Goal: Information Seeking & Learning: Find specific fact

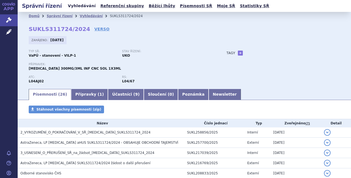
click at [81, 7] on link "Vyhledávání" at bounding box center [81, 5] width 31 height 7
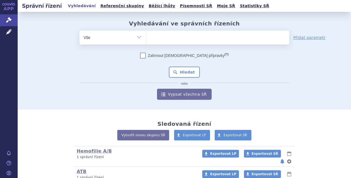
click at [158, 40] on ul at bounding box center [217, 37] width 143 height 12
click at [146, 40] on select at bounding box center [146, 37] width 0 height 14
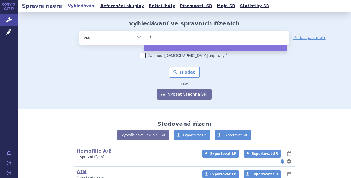
type input "fa"
type input "fab"
type input "fabha"
type input "fabhal"
type input "fabhalta"
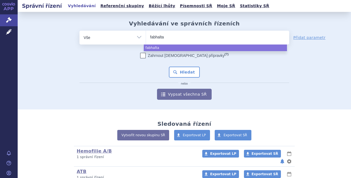
select select "fabhalta"
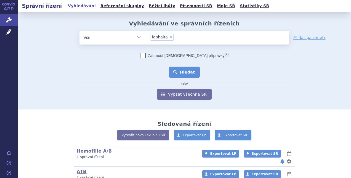
click at [182, 70] on button "Hledat" at bounding box center [184, 72] width 31 height 11
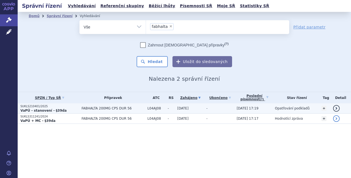
click at [99, 109] on span "FABHALTA 200MG CPS DUR 56" at bounding box center [112, 108] width 63 height 4
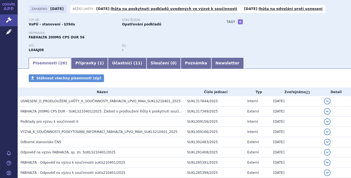
scroll to position [54, 0]
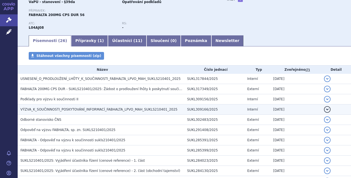
click at [95, 110] on span "VÝZVA_K_SOUČINNOSTI_POSKYTOVÁNÍ_INFORMACÍ_FABHALTA_LPVO_MAH_SUKLS210401_2025" at bounding box center [98, 109] width 157 height 4
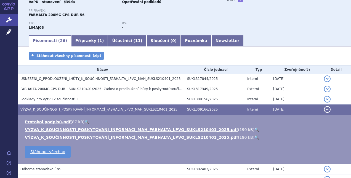
click at [254, 129] on link "🔍" at bounding box center [256, 129] width 5 height 4
